Goal: Share content

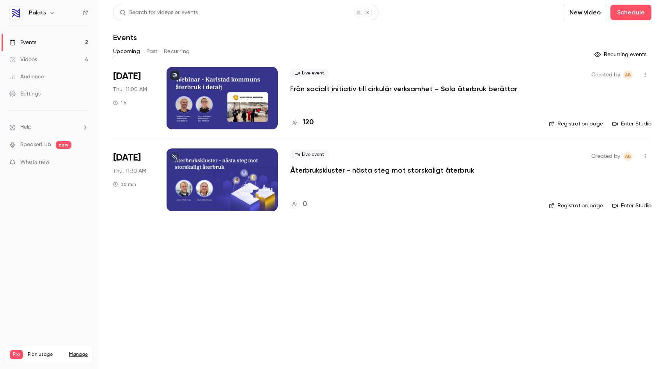
click at [381, 89] on p "Från socialt initiativ till cirkulär verksamhet – Sola återbruk berättar" at bounding box center [403, 88] width 227 height 9
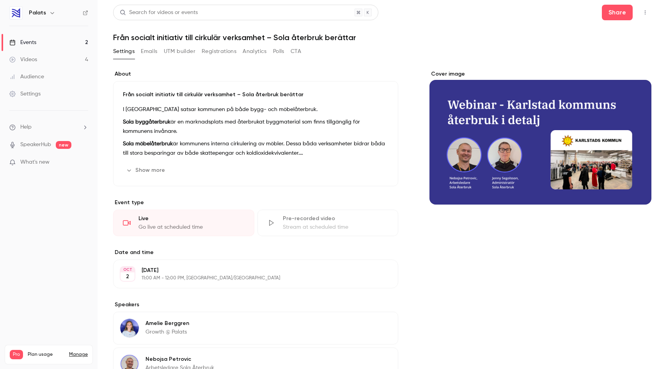
click at [223, 48] on button "Registrations" at bounding box center [219, 51] width 35 height 12
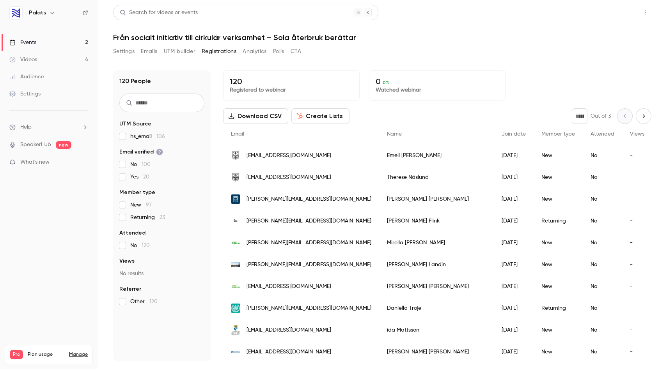
click at [621, 14] on button "Share" at bounding box center [616, 13] width 31 height 16
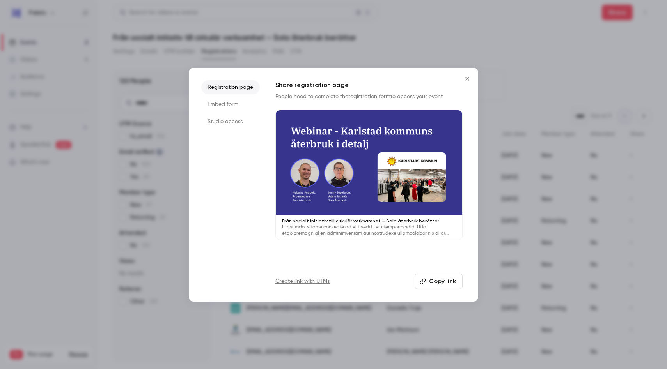
click at [436, 281] on button "Copy link" at bounding box center [438, 282] width 48 height 16
click at [438, 286] on button "Copy link" at bounding box center [438, 282] width 48 height 16
